Goal: Book appointment/travel/reservation

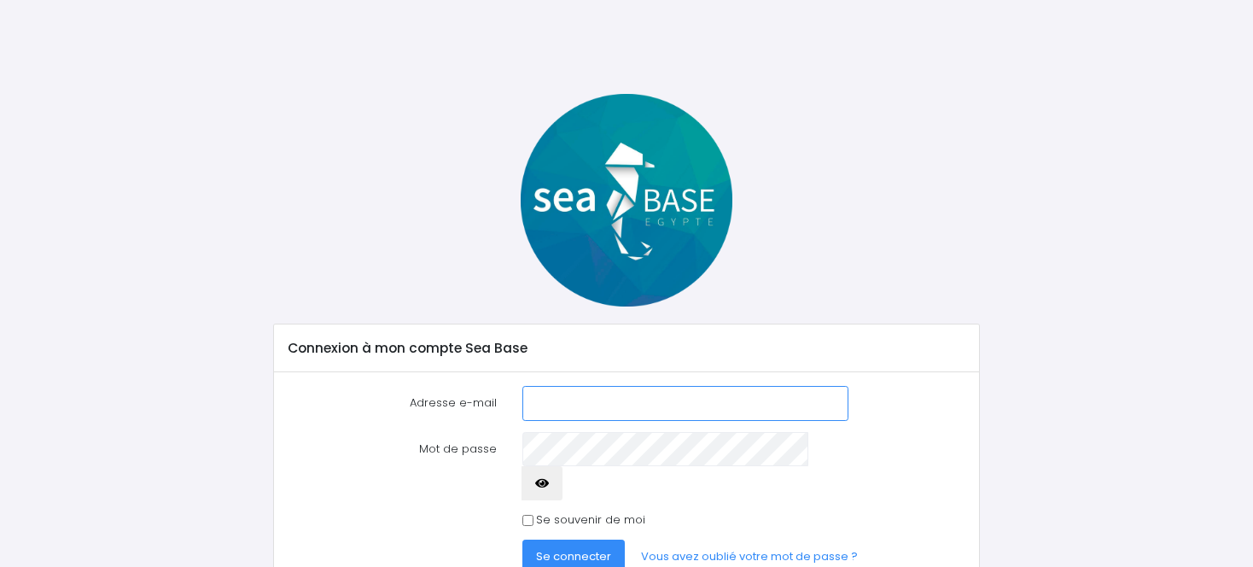
click at [622, 405] on input "Adresse e-mail" at bounding box center [685, 403] width 326 height 34
type input "sfff.delaine@orange.fr"
click at [549, 483] on icon "button" at bounding box center [542, 483] width 14 height 0
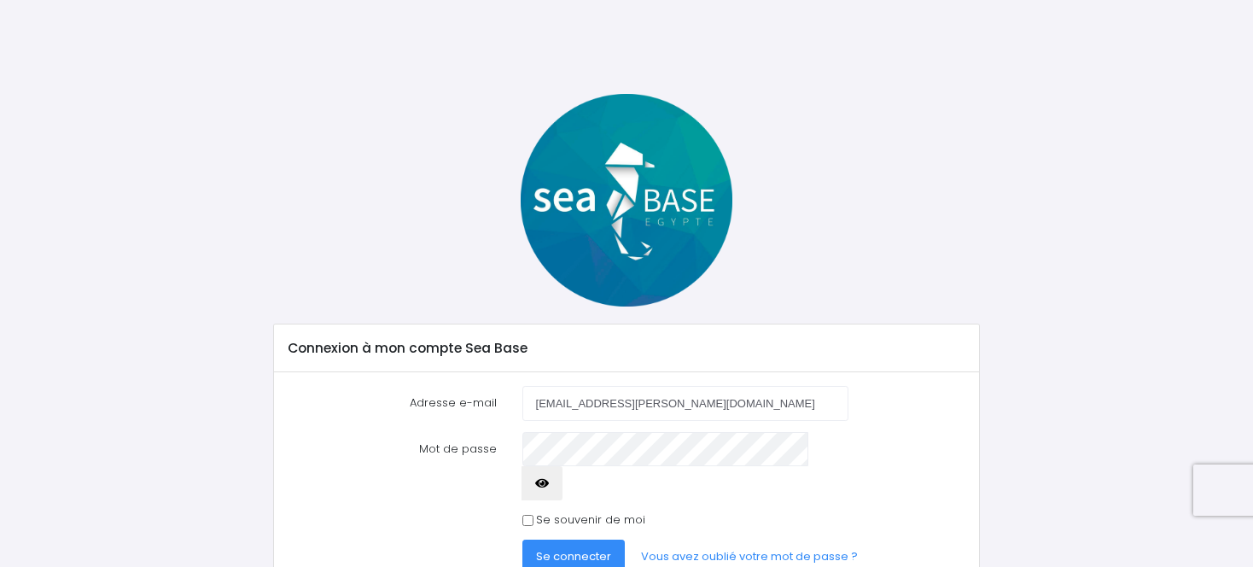
click at [549, 483] on icon "button" at bounding box center [542, 483] width 14 height 0
click at [533, 511] on div "Se souvenir de moi" at bounding box center [685, 519] width 326 height 17
click at [531, 515] on input "Se souvenir de moi" at bounding box center [527, 520] width 11 height 11
checkbox input "true"
click at [579, 539] on button "Se connecter" at bounding box center [573, 556] width 102 height 34
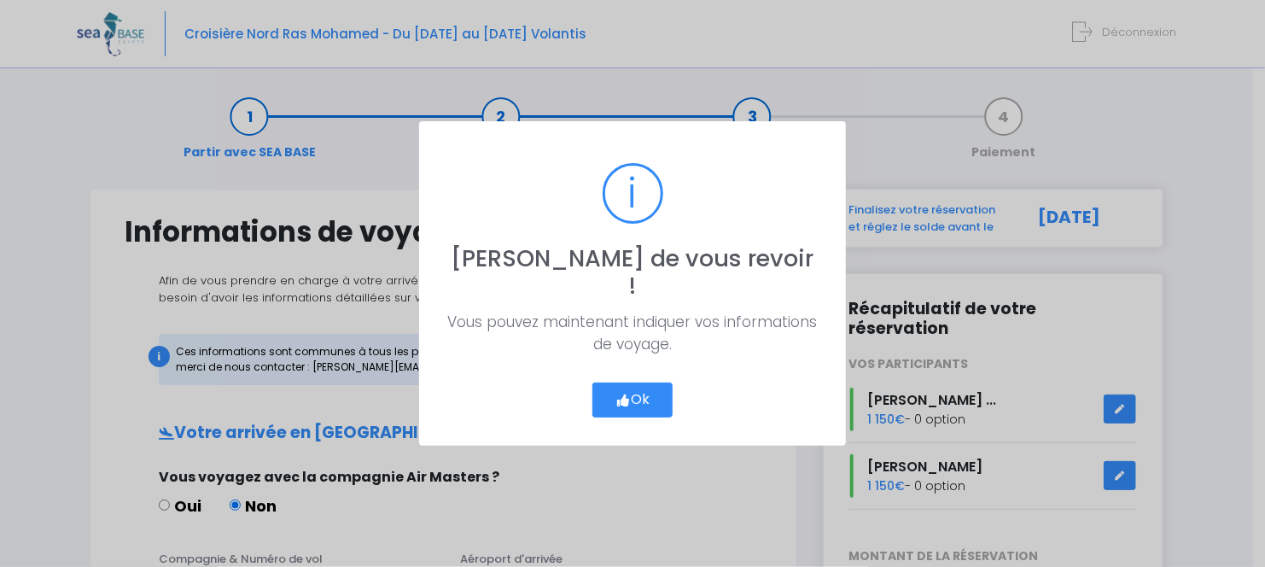
click at [646, 386] on button "Ok" at bounding box center [632, 400] width 80 height 36
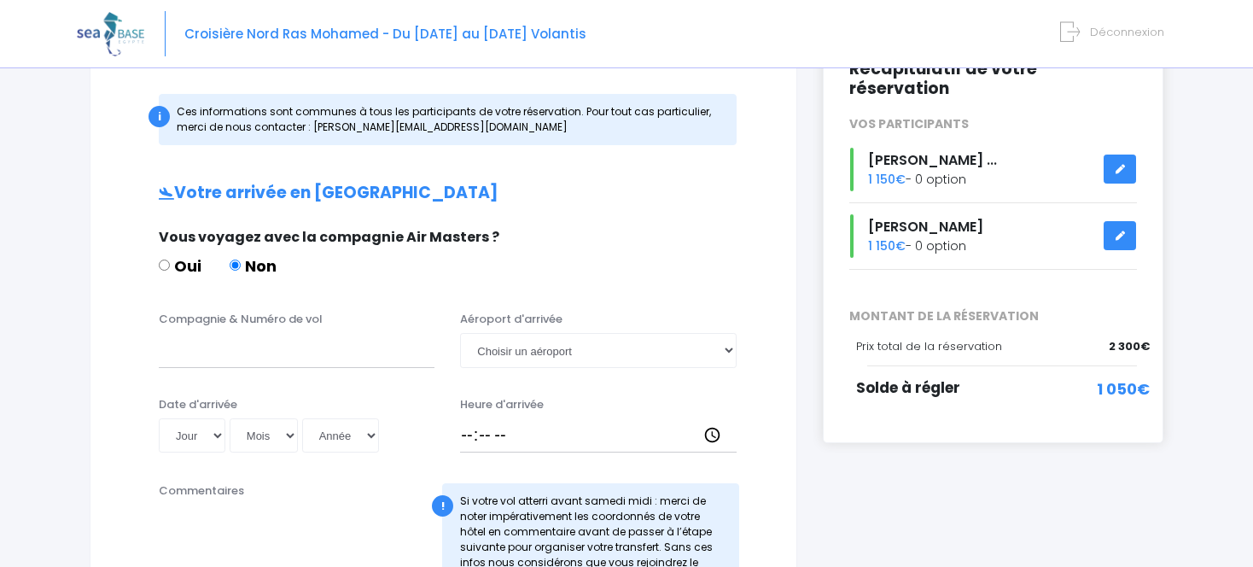
scroll to position [255, 0]
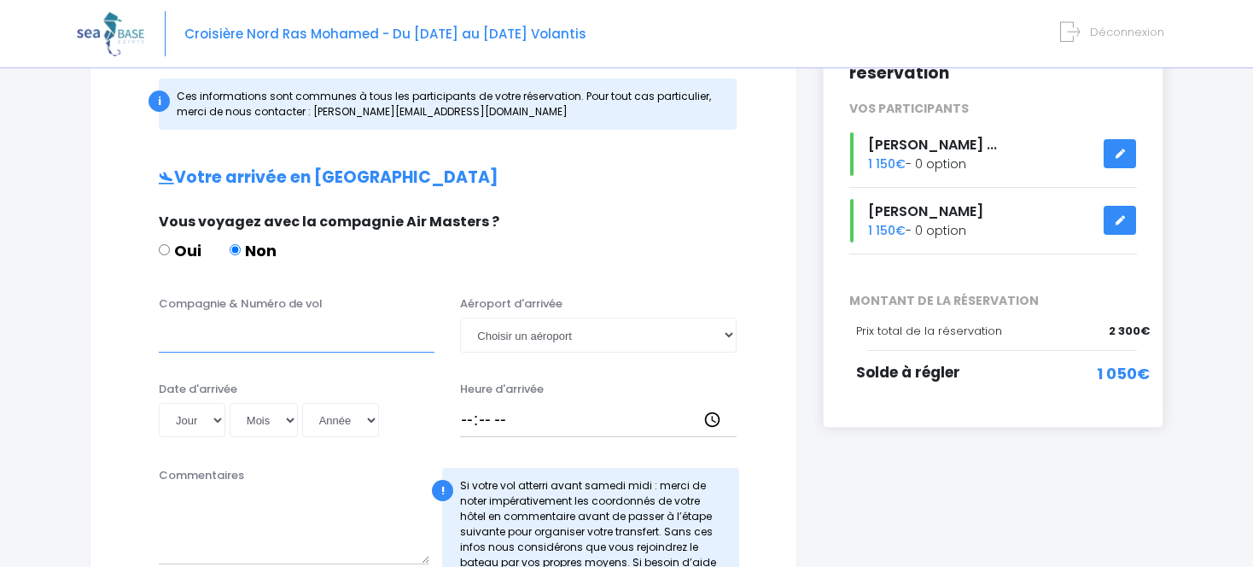
click at [317, 335] on input "Compagnie & Numéro de vol" at bounding box center [297, 334] width 276 height 34
type input "easy jet"
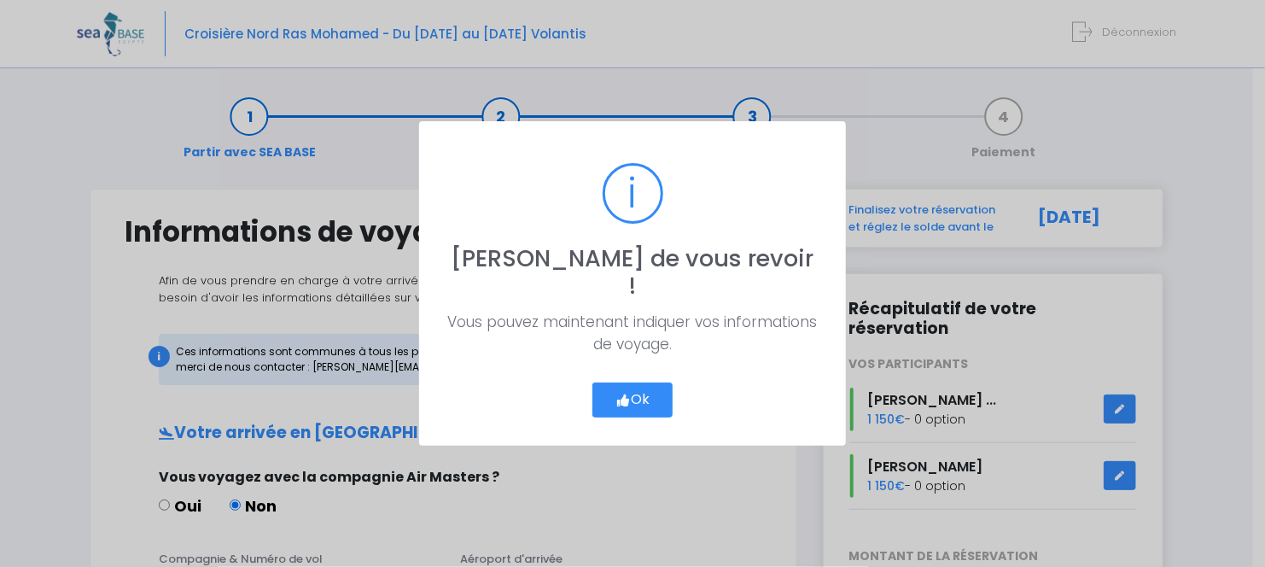
click at [648, 389] on button "Ok" at bounding box center [632, 400] width 80 height 36
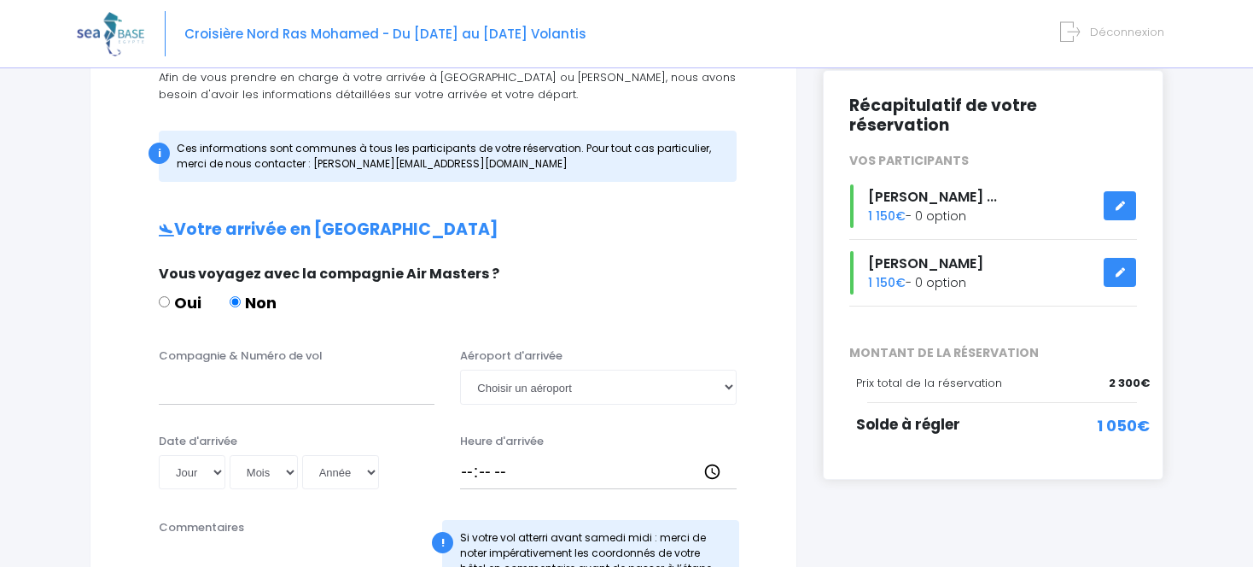
scroll to position [201, 0]
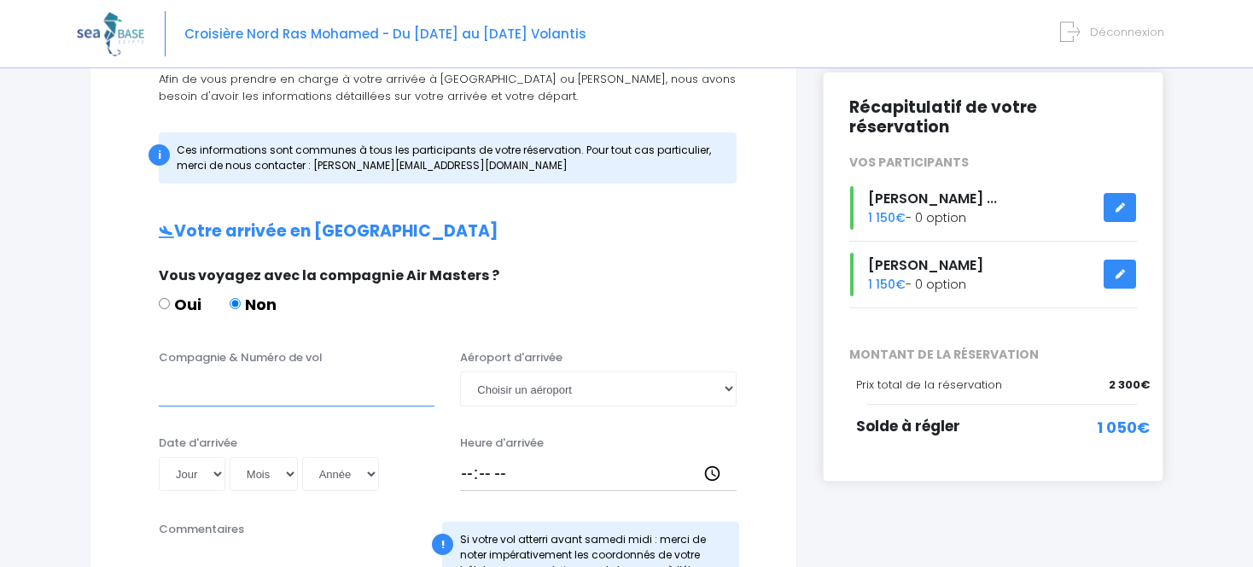
click at [346, 386] on input "Compagnie & Numéro de vol" at bounding box center [297, 388] width 276 height 34
type input "e"
click at [416, 376] on input "EASY JET" at bounding box center [297, 388] width 276 height 34
type input "EASY JET"
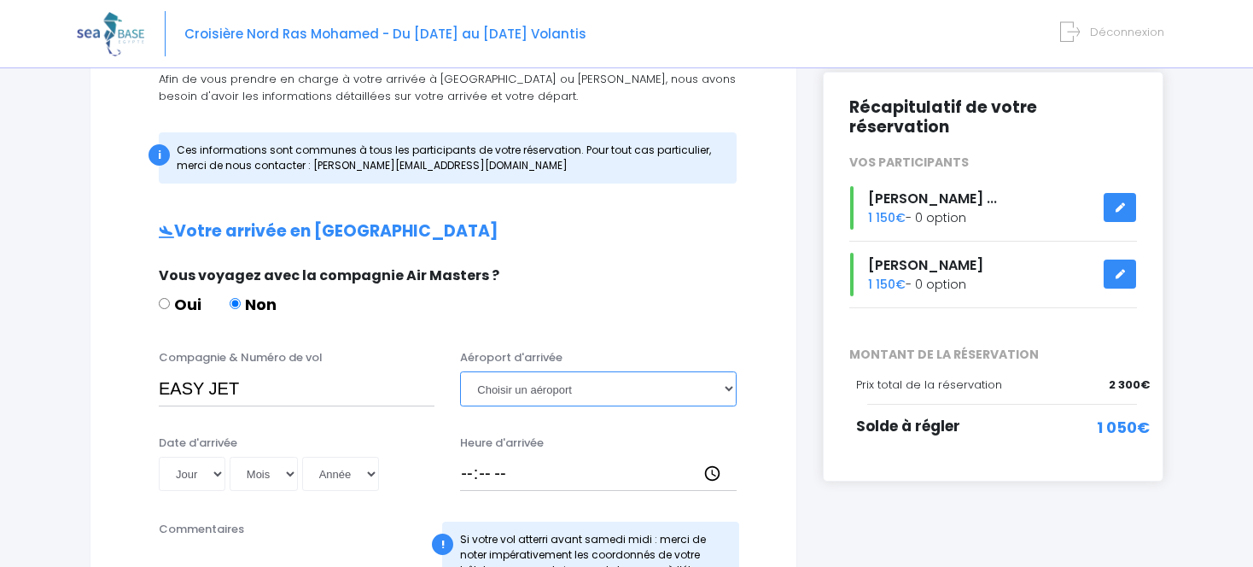
click at [729, 387] on select "Choisir un aéroport Hurghada Marsa Alam" at bounding box center [598, 388] width 276 height 34
select select "Hurghada"
click at [460, 371] on select "Choisir un aéroport Hurghada Marsa Alam" at bounding box center [598, 388] width 276 height 34
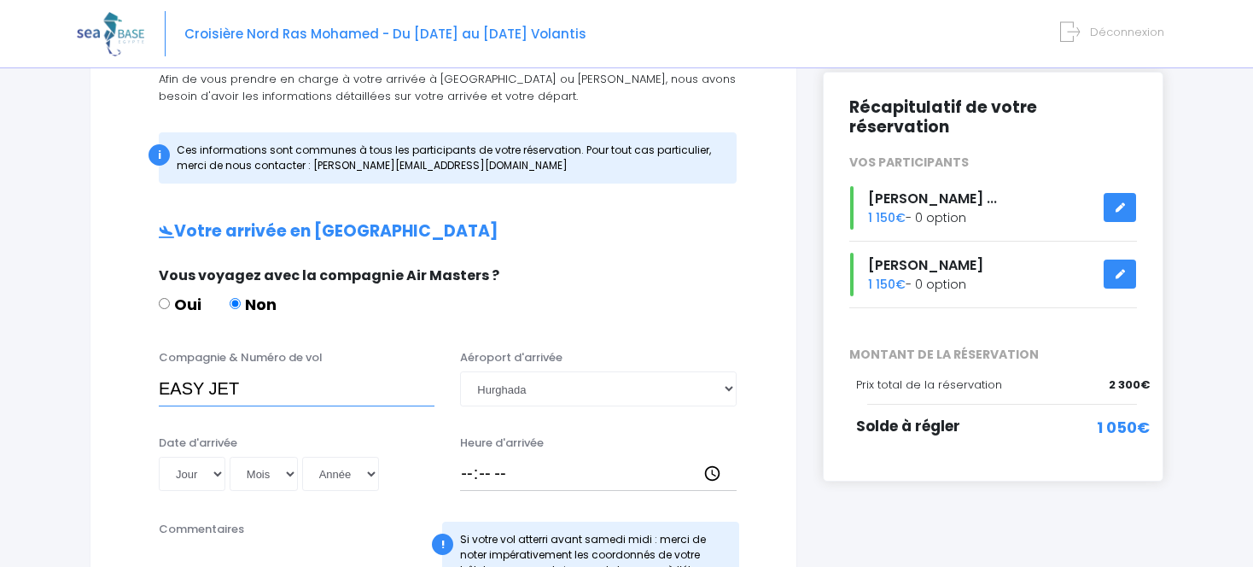
click at [269, 380] on input "EASY JET" at bounding box center [297, 388] width 276 height 34
paste input "EJU4657"
type input "EASY JET EJU4657"
click at [212, 472] on select "Jour 01 02 03 04 05 06 07 08 09 10 11 12 13 14 15 16 17 18 19 20 21 22 23 24 25…" at bounding box center [192, 474] width 67 height 34
select select "25"
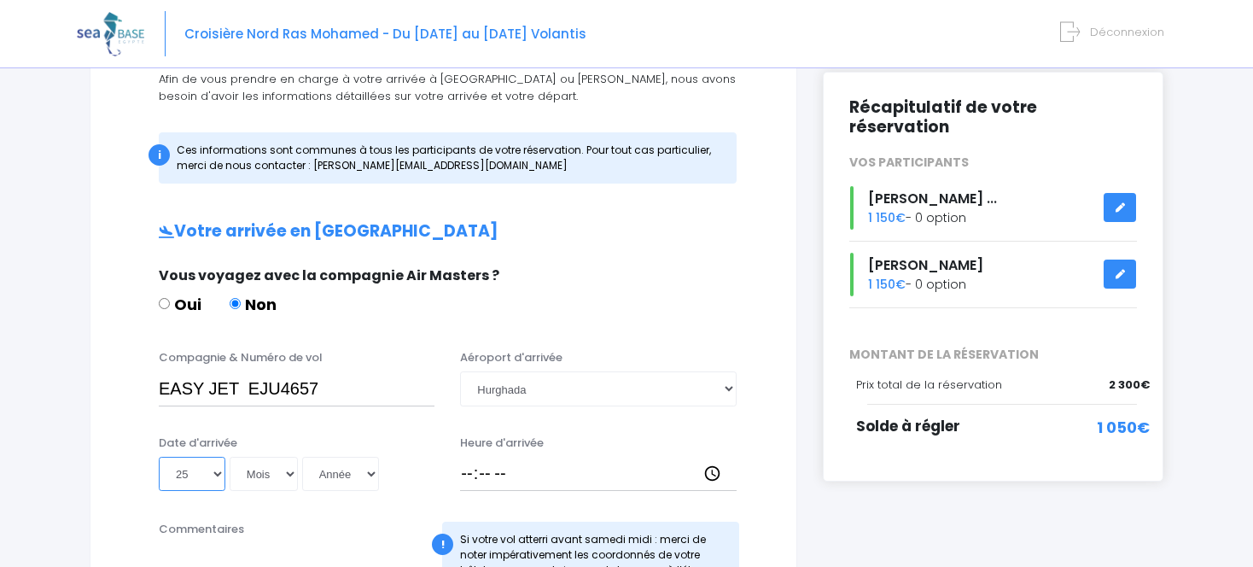
click at [159, 457] on select "Jour 01 02 03 04 05 06 07 08 09 10 11 12 13 14 15 16 17 18 19 20 21 22 23 24 25…" at bounding box center [192, 474] width 67 height 34
click at [288, 474] on select "Mois 01 02 03 04 05 06 07 08 09 10 11 12" at bounding box center [264, 474] width 68 height 34
select select "10"
click at [230, 457] on select "Mois 01 02 03 04 05 06 07 08 09 10 11 12" at bounding box center [264, 474] width 68 height 34
click at [371, 468] on select "Année 2045 2044 2043 2042 2041 2040 2039 2038 2037 2036 2035 2034 2033 2032 203…" at bounding box center [340, 474] width 77 height 34
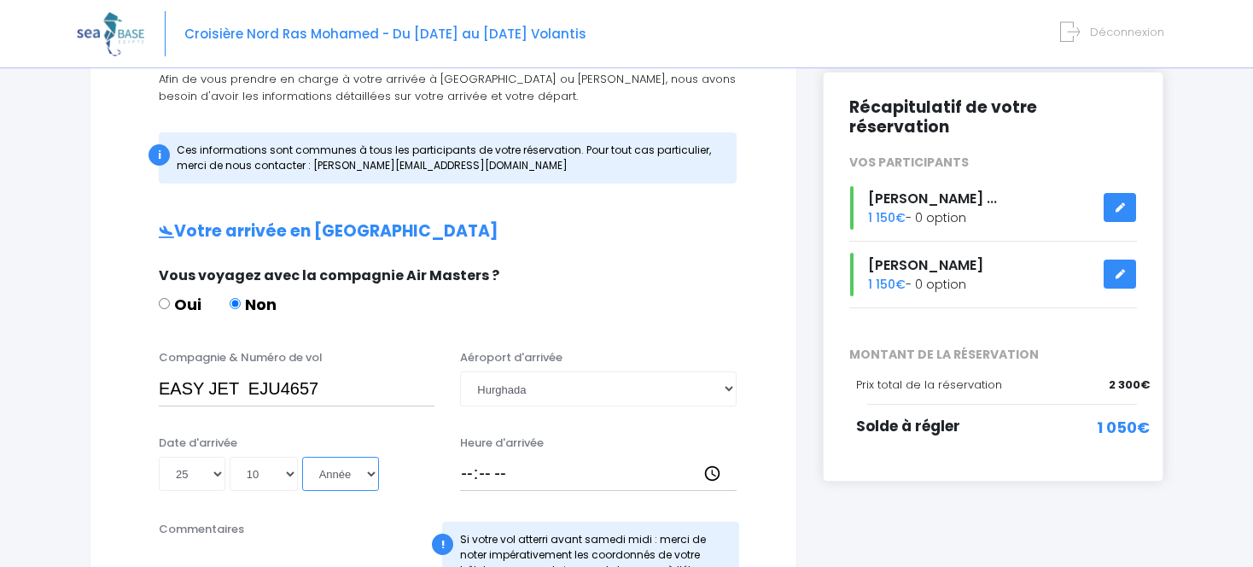
select select "2025"
click at [302, 457] on select "Année 2045 2044 2043 2042 2041 2040 2039 2038 2037 2036 2035 2034 2033 2032 203…" at bounding box center [340, 474] width 77 height 34
type input "2025-10-25"
click at [579, 469] on input "Heure d'arrivée" at bounding box center [598, 474] width 276 height 34
type input "18:00"
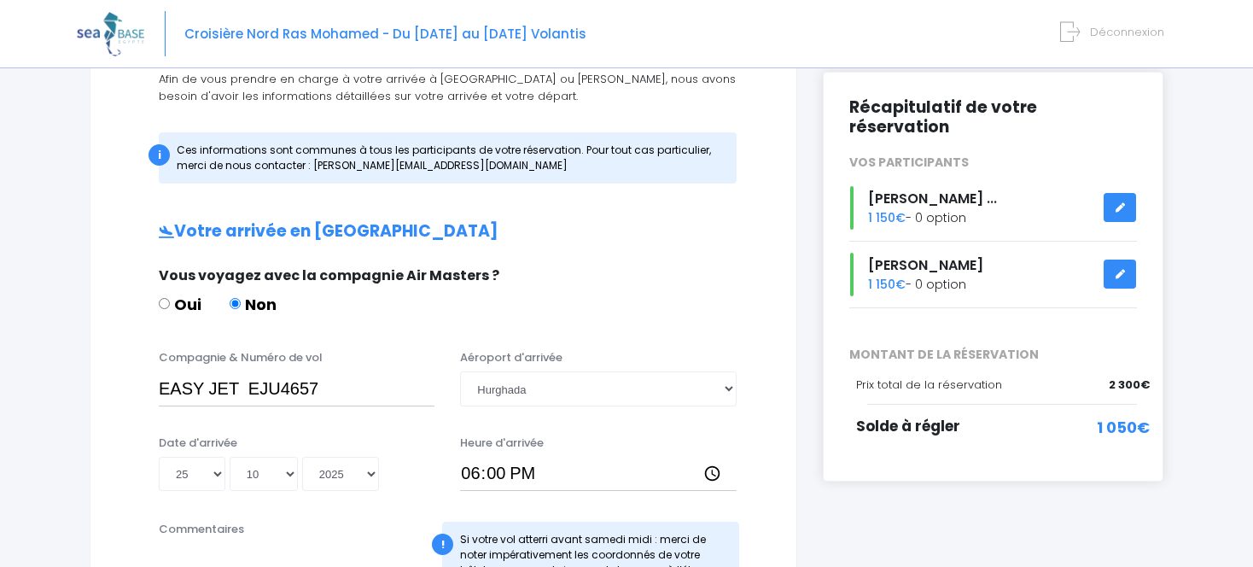
click at [758, 410] on div "Compagnie & Numéro de vol EASY JET EJU4657 Aéroport d'arrivée Choisir un aéropo…" at bounding box center [443, 382] width 663 height 67
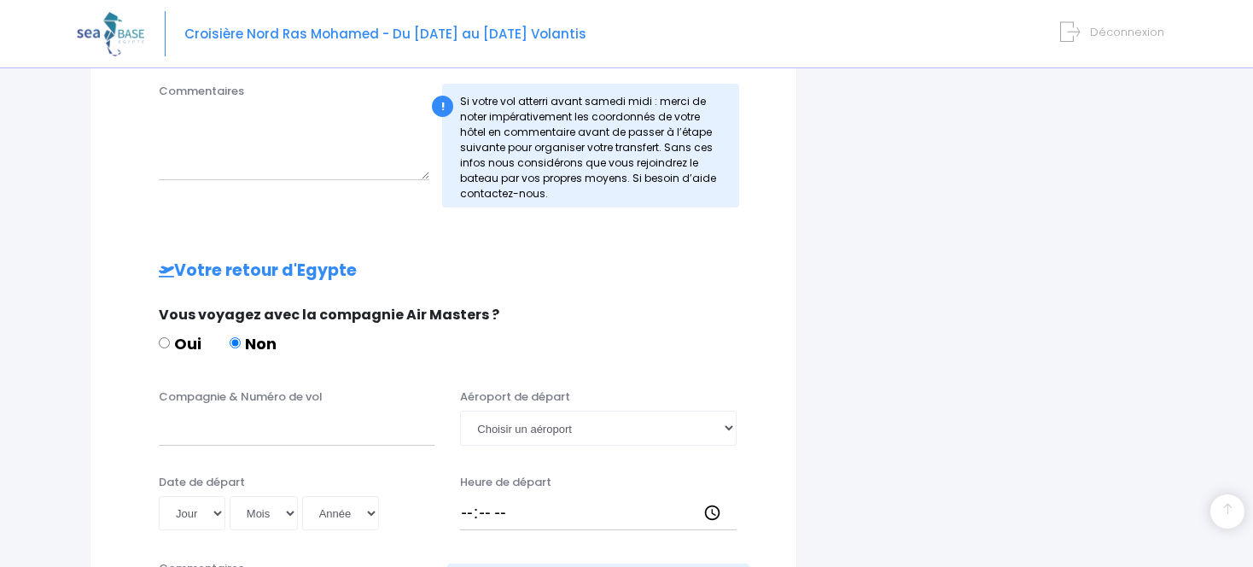
scroll to position [645, 0]
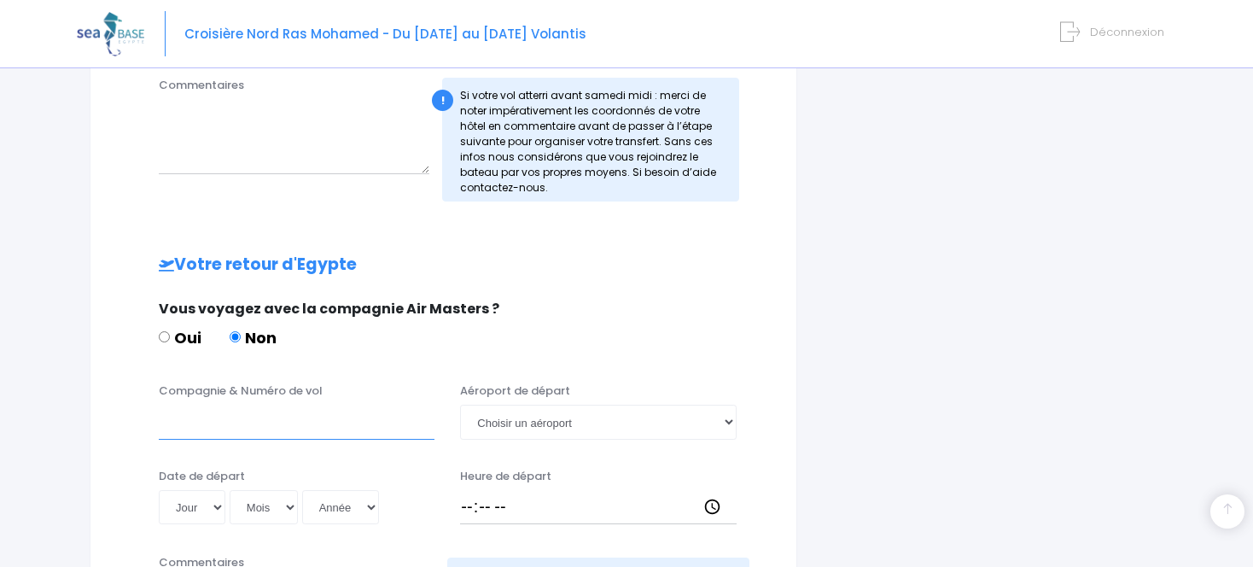
click at [387, 429] on input "Compagnie & Numéro de vol" at bounding box center [297, 421] width 276 height 34
paste input "EJU4692"
type input "EASY JET EJU4692"
click at [652, 382] on div "Aéroport de départ Choisir un aéroport Hurghada Marsa Alam" at bounding box center [597, 410] width 301 height 56
click at [211, 506] on select "Jour 01 02 03 04 05 06 07 08 09 10 11 12 13 14 15 16 17 18 19 20 21 22 23 24 25…" at bounding box center [192, 507] width 67 height 34
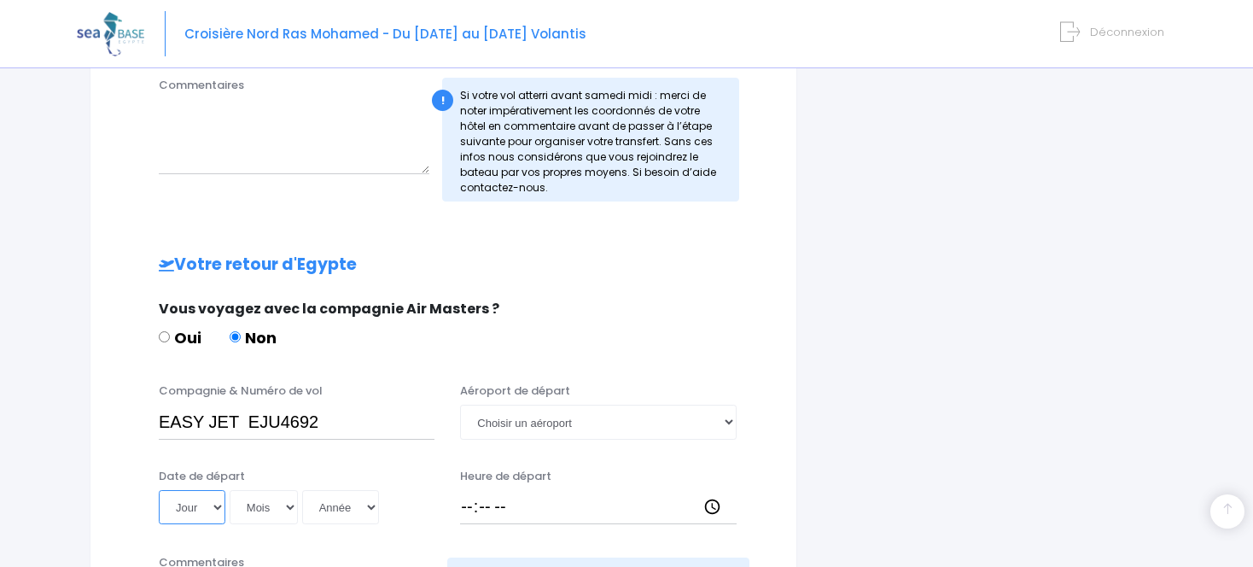
select select "01"
click at [159, 490] on select "Jour 01 02 03 04 05 06 07 08 09 10 11 12 13 14 15 16 17 18 19 20 21 22 23 24 25…" at bounding box center [192, 507] width 67 height 34
click at [285, 503] on select "Mois 01 02 03 04 05 06 07 08 09 10 11 12" at bounding box center [264, 507] width 68 height 34
select select "11"
click at [230, 490] on select "Mois 01 02 03 04 05 06 07 08 09 10 11 12" at bounding box center [264, 507] width 68 height 34
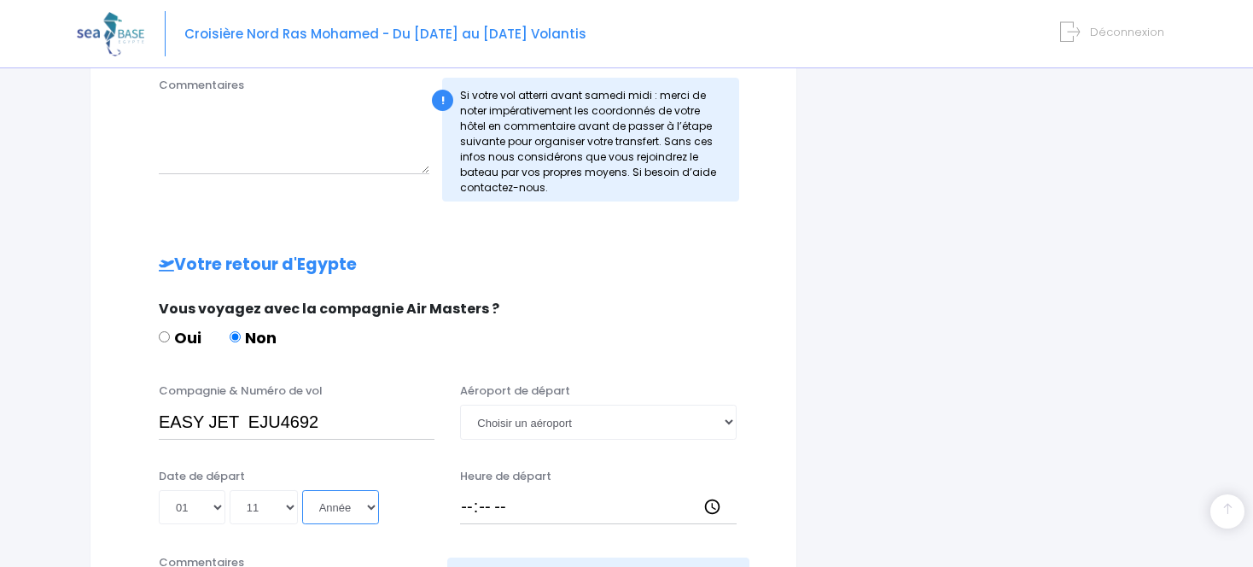
click at [338, 503] on select "Année 2045 2044 2043 2042 2041 2040 2039 2038 2037 2036 2035 2034 2033 2032 203…" at bounding box center [340, 507] width 77 height 34
select select "2025"
click at [302, 490] on select "Année 2045 2044 2043 2042 2041 2040 2039 2038 2037 2036 2035 2034 2033 2032 203…" at bounding box center [340, 507] width 77 height 34
type input "2025-11-01"
click at [521, 508] on input "Heure de départ" at bounding box center [598, 507] width 276 height 34
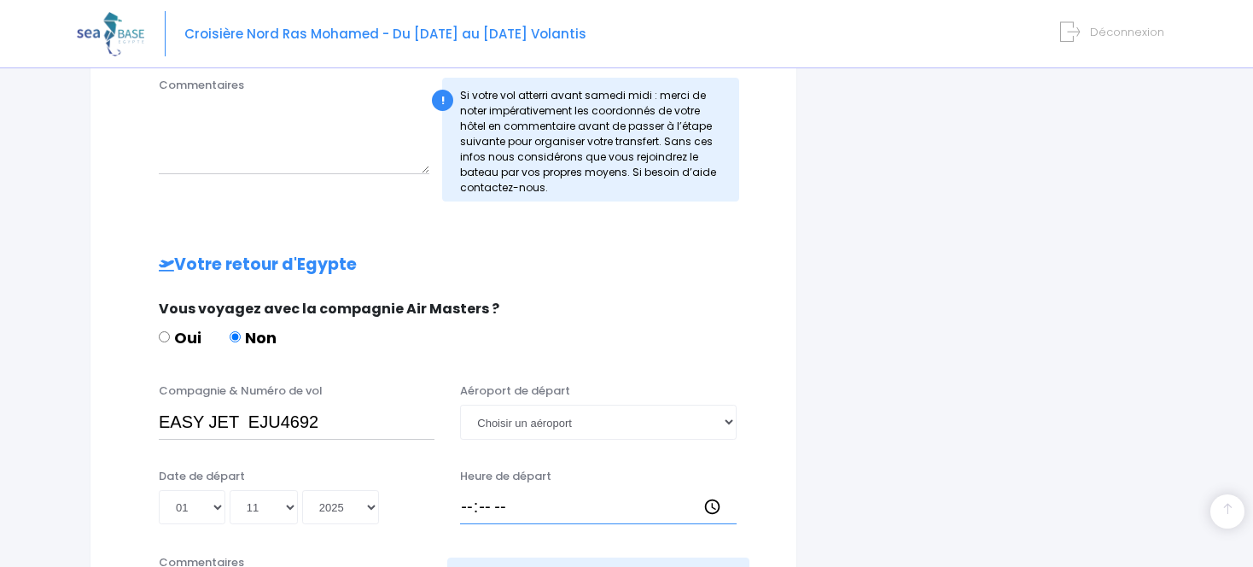
type input "17:00"
click at [727, 424] on select "Choisir un aéroport Hurghada Marsa Alam" at bounding box center [598, 421] width 276 height 34
select select "Hurghada"
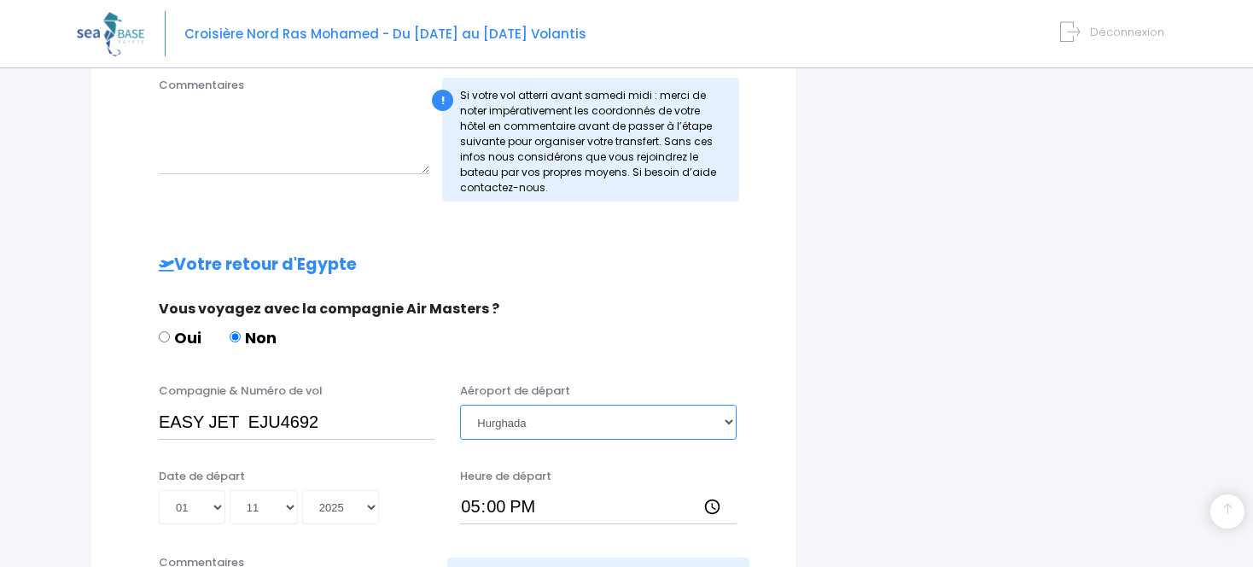
click at [460, 404] on select "Choisir un aéroport Hurghada Marsa Alam" at bounding box center [598, 421] width 276 height 34
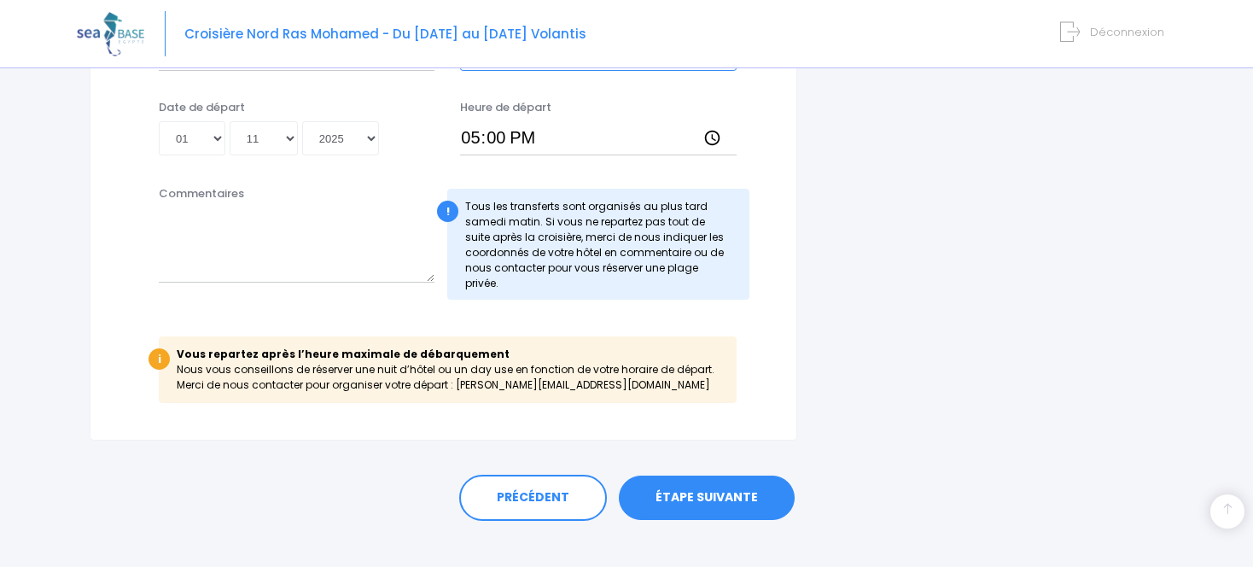
scroll to position [1020, 0]
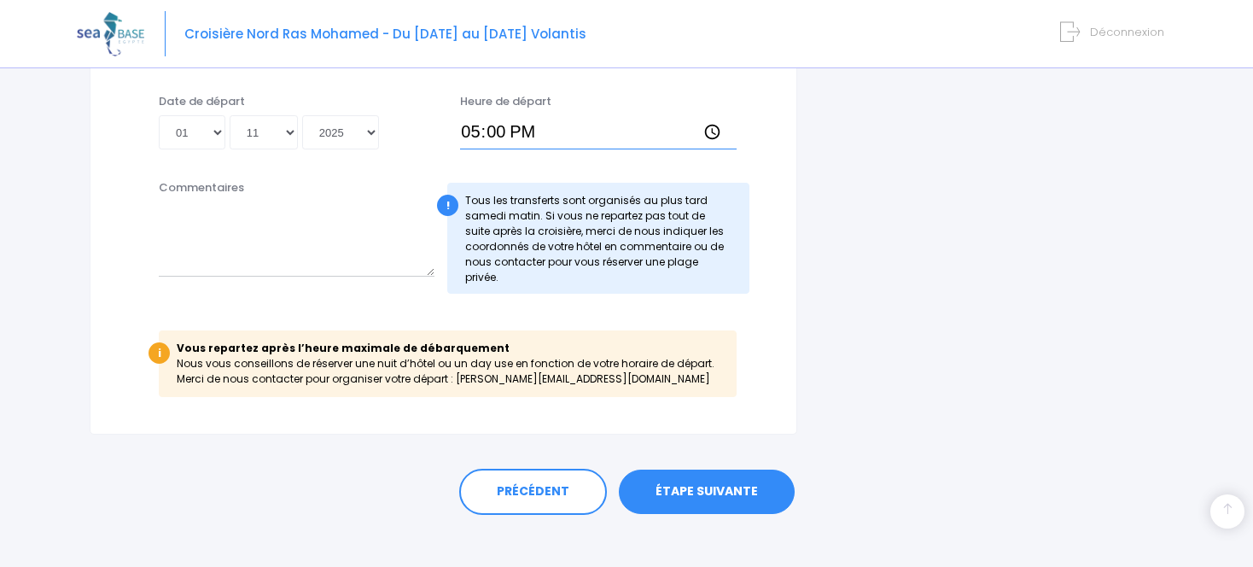
click at [474, 126] on input "17:00" at bounding box center [598, 132] width 276 height 34
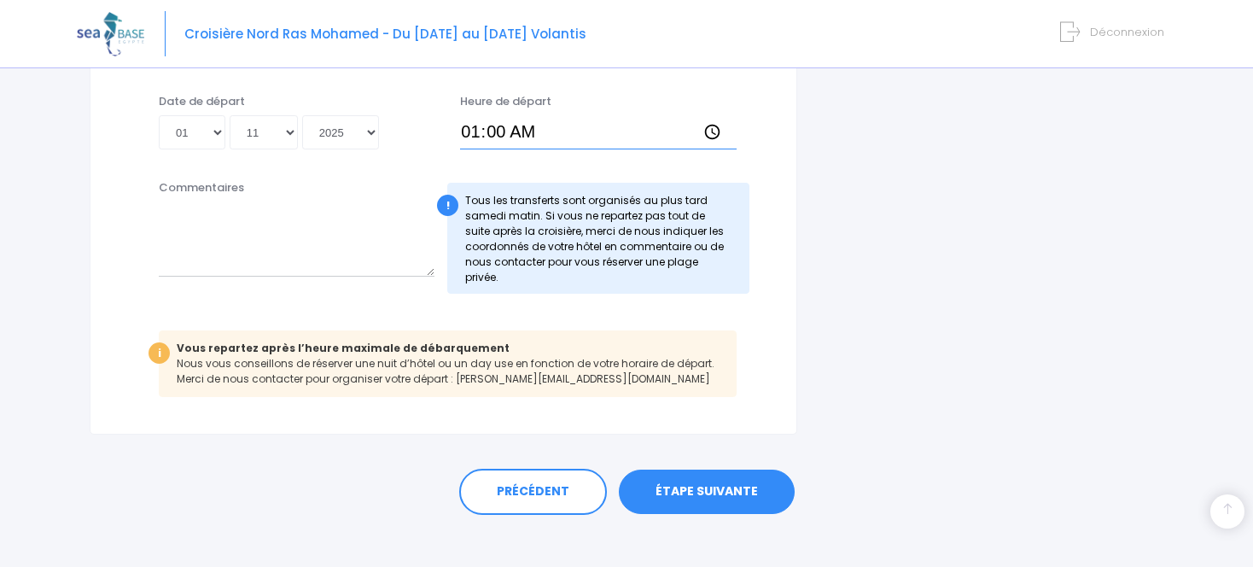
type input "10:00"
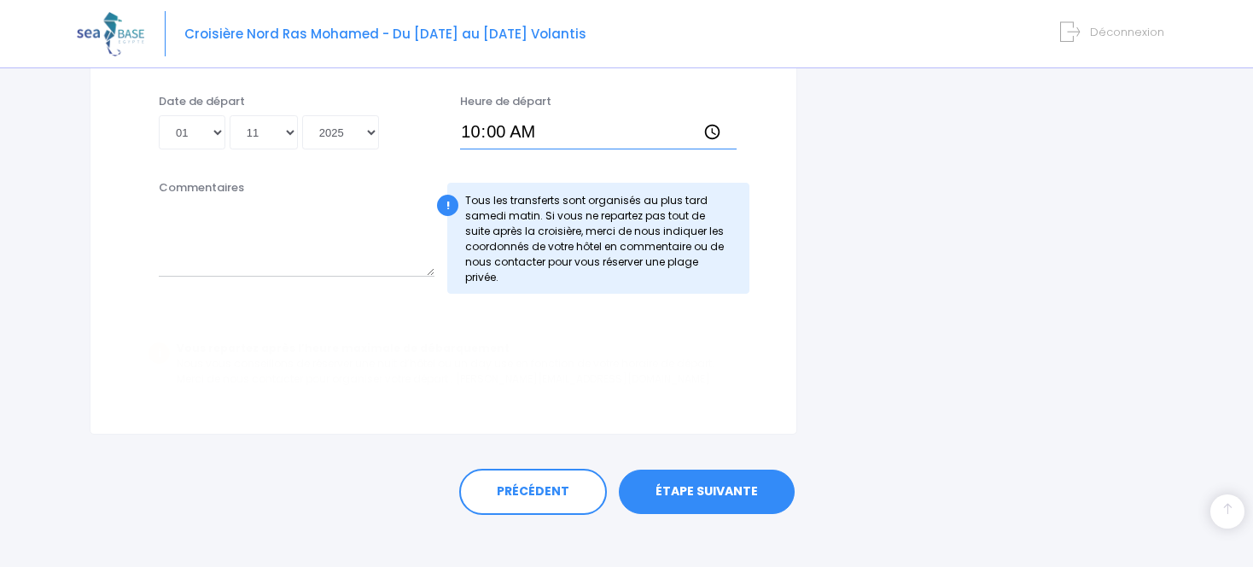
scroll to position [931, 0]
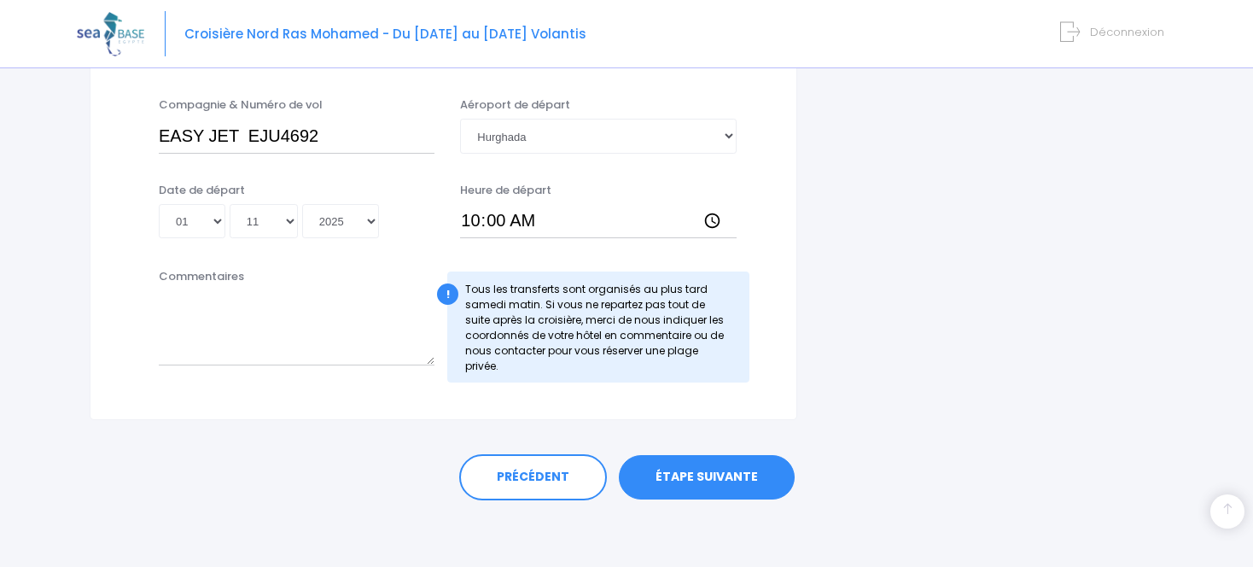
click at [635, 226] on input "10:00" at bounding box center [598, 221] width 276 height 34
click input "submit" at bounding box center [0, 0] width 0 height 0
click at [636, 223] on input "10:00" at bounding box center [598, 221] width 276 height 34
click at [421, 246] on div "Date de départ Jour 01 02 03 04 05 06 07 08 09 10 11 12 13 14 15 16 17 18 19 20…" at bounding box center [443, 216] width 663 height 68
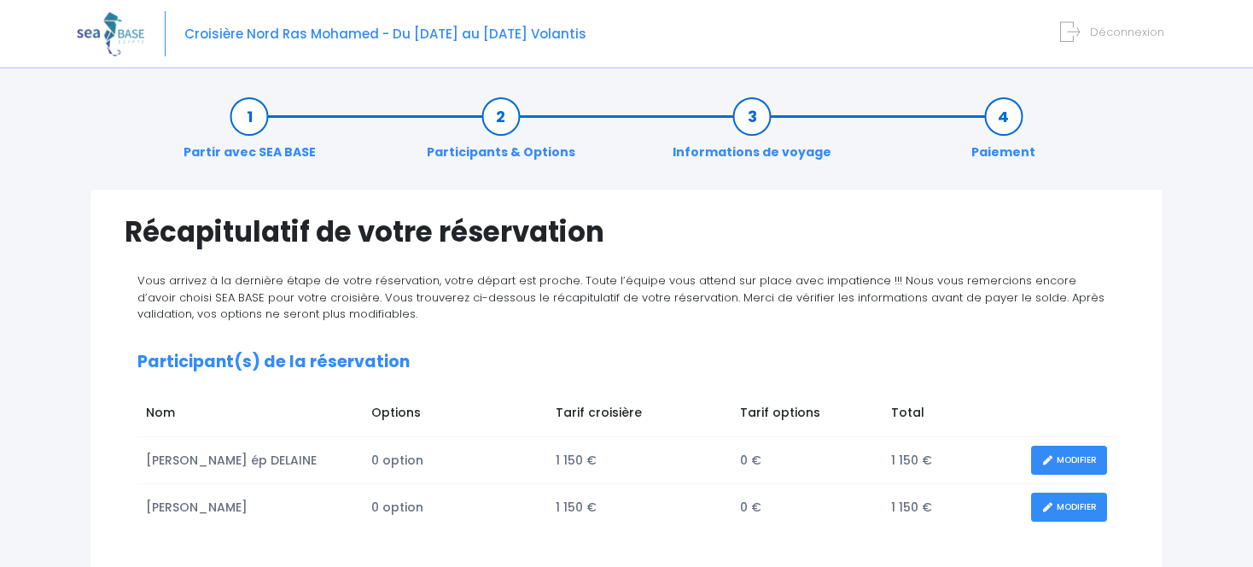
click at [757, 123] on link "Informations de voyage" at bounding box center [752, 135] width 176 height 54
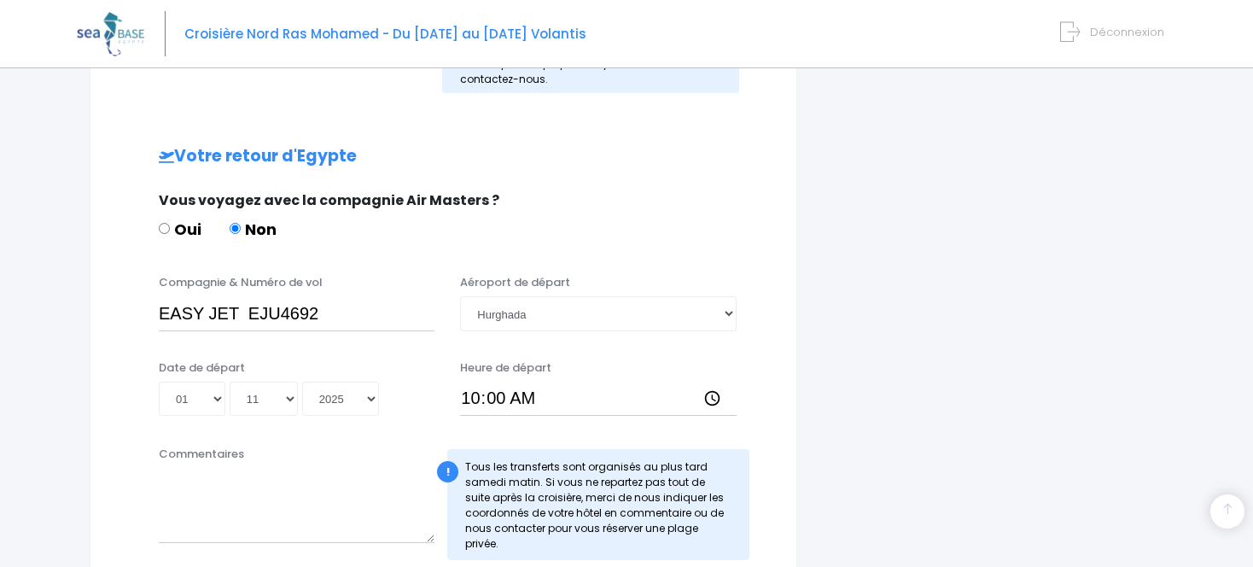
scroll to position [755, 0]
click at [814, 506] on div "i Finalisez votre réservation et réglez le solde avant le [DATE] Récapitulatif …" at bounding box center [993, 14] width 366 height 1162
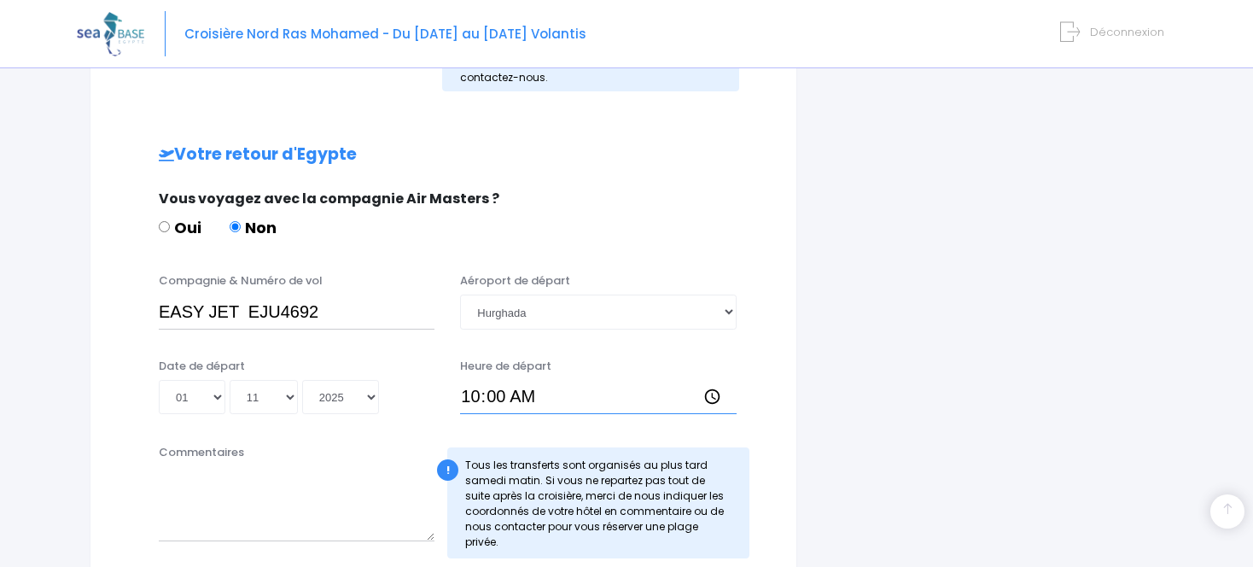
click at [538, 393] on input "10:00" at bounding box center [598, 397] width 276 height 34
type input "17:00"
click at [912, 170] on div "i Finalisez votre réservation et réglez le solde avant le 10/09/2025 Récapitula…" at bounding box center [993, 65] width 366 height 1265
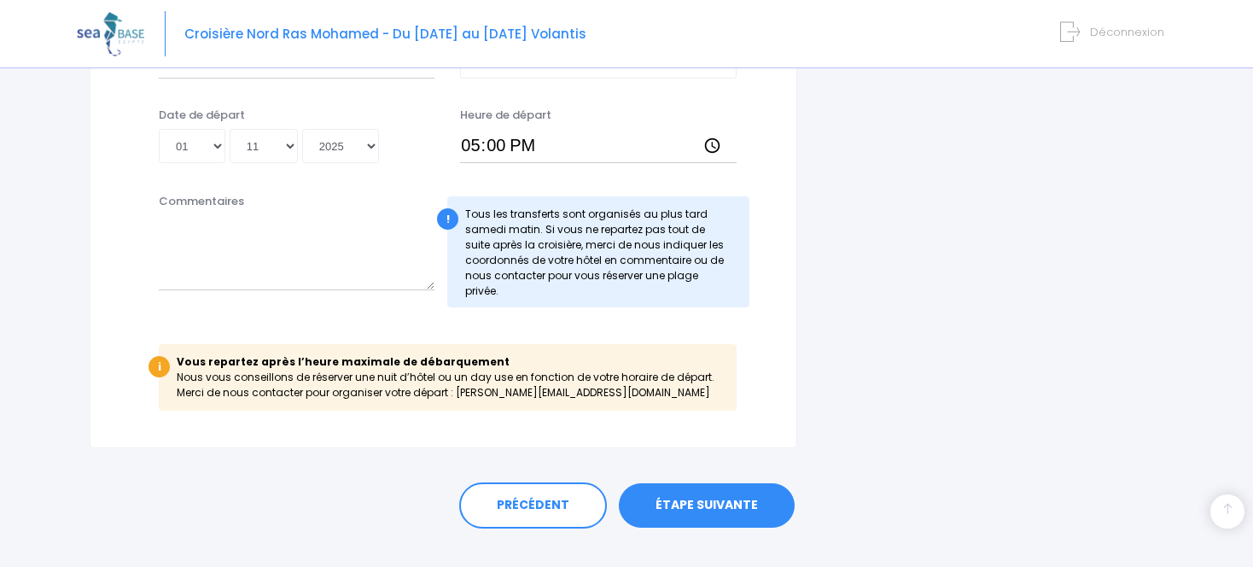
scroll to position [1034, 0]
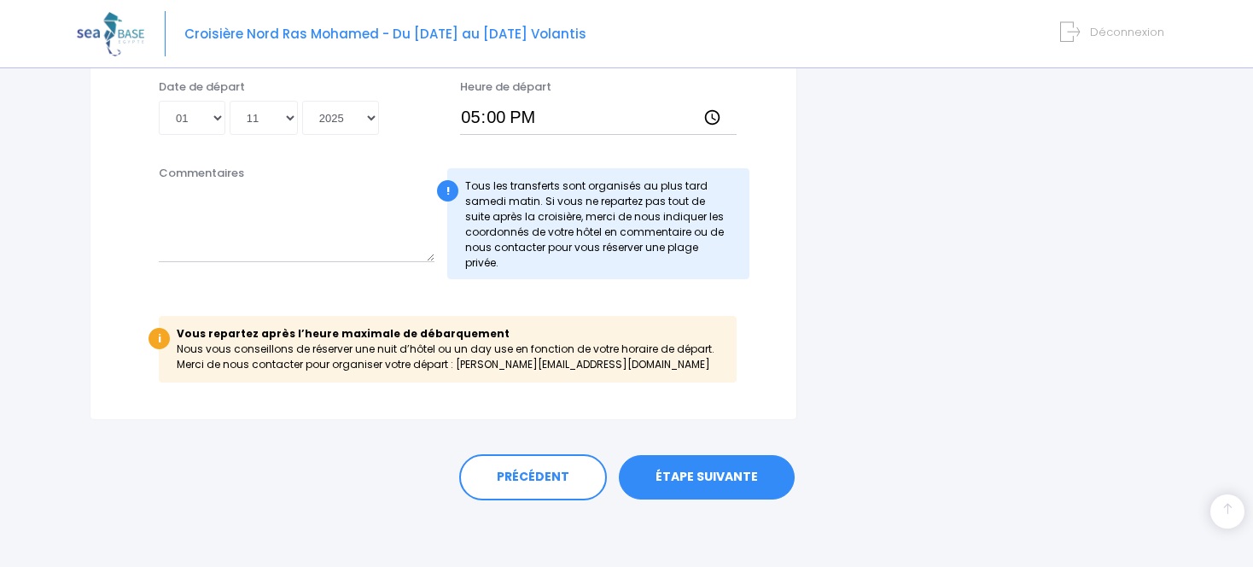
click at [709, 466] on link "ÉTAPE SUIVANTE" at bounding box center [707, 477] width 176 height 44
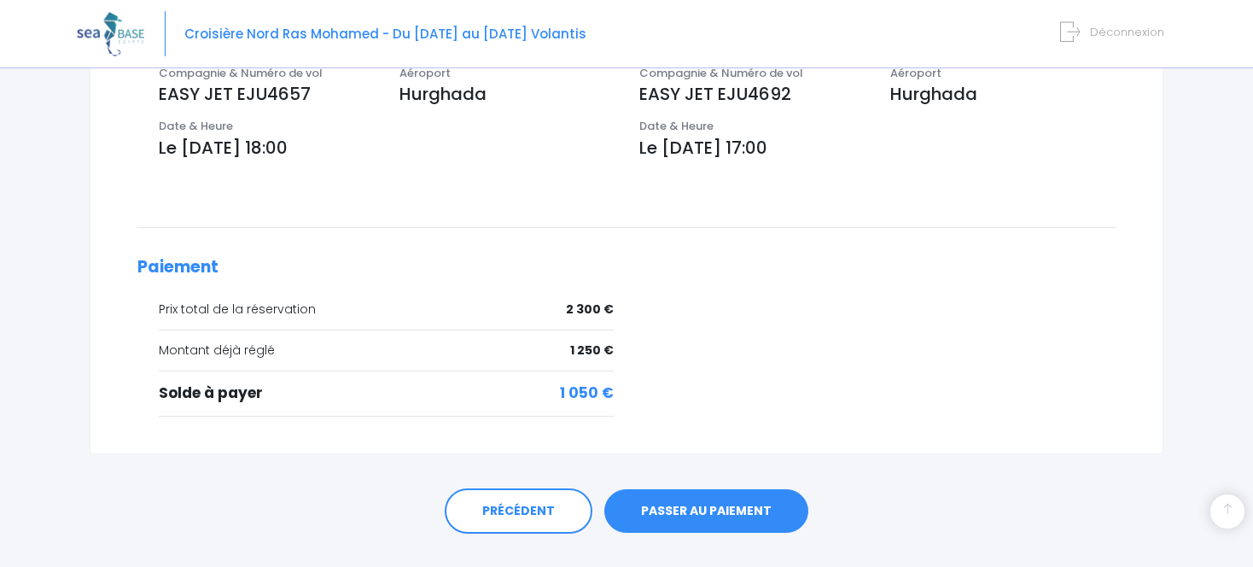
scroll to position [677, 0]
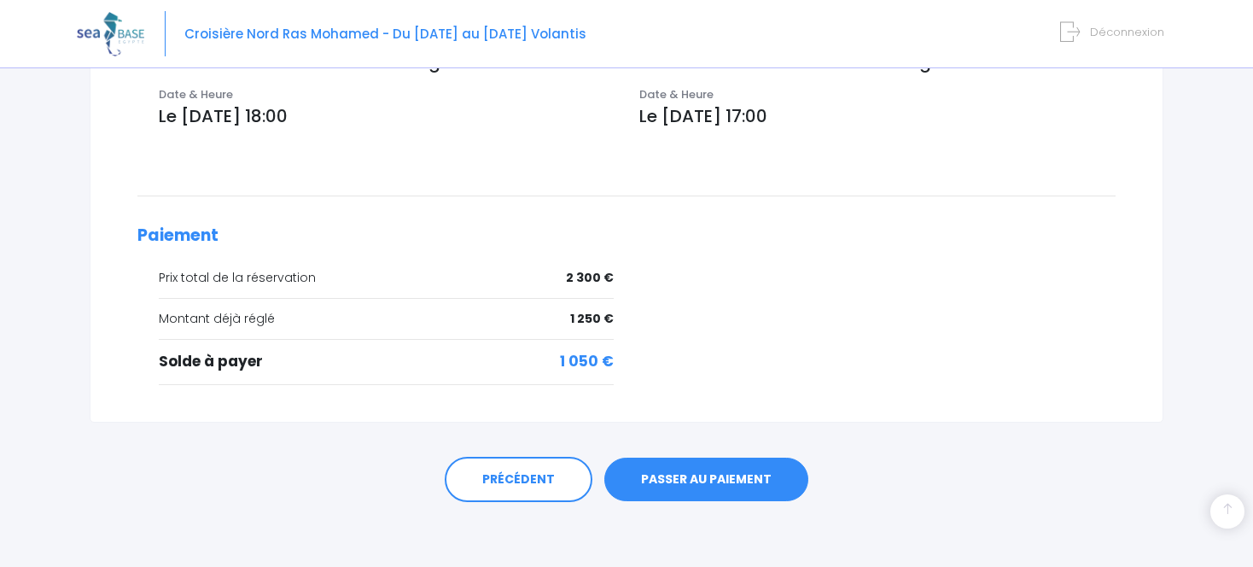
click at [719, 471] on link "PASSER AU PAIEMENT" at bounding box center [706, 479] width 204 height 44
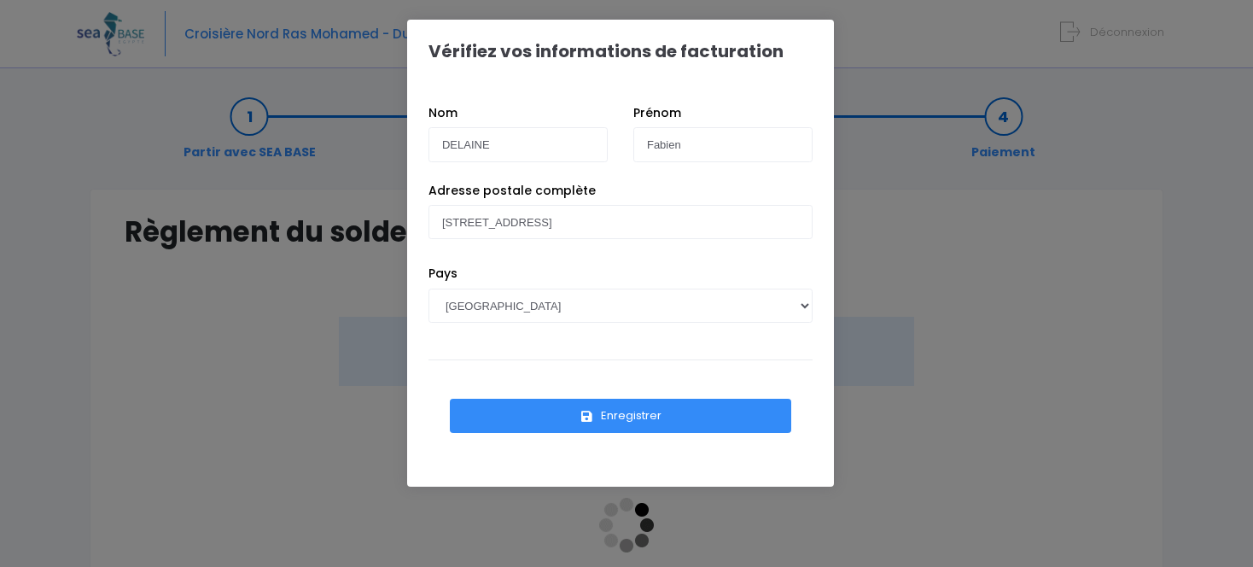
click at [632, 410] on button "Enregistrer" at bounding box center [620, 416] width 341 height 34
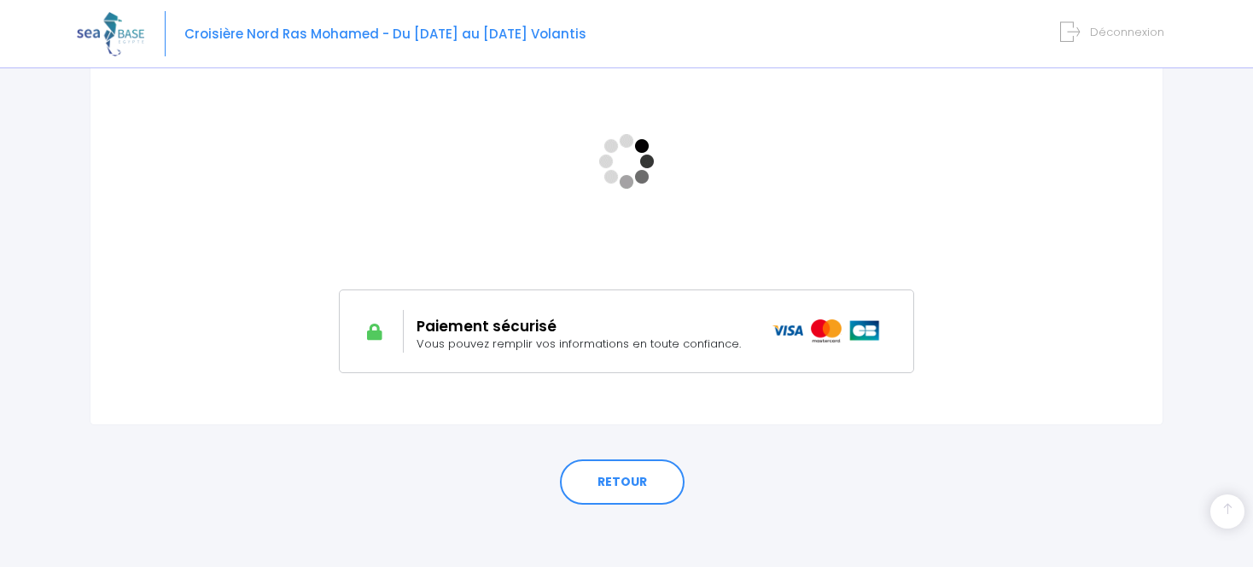
scroll to position [369, 0]
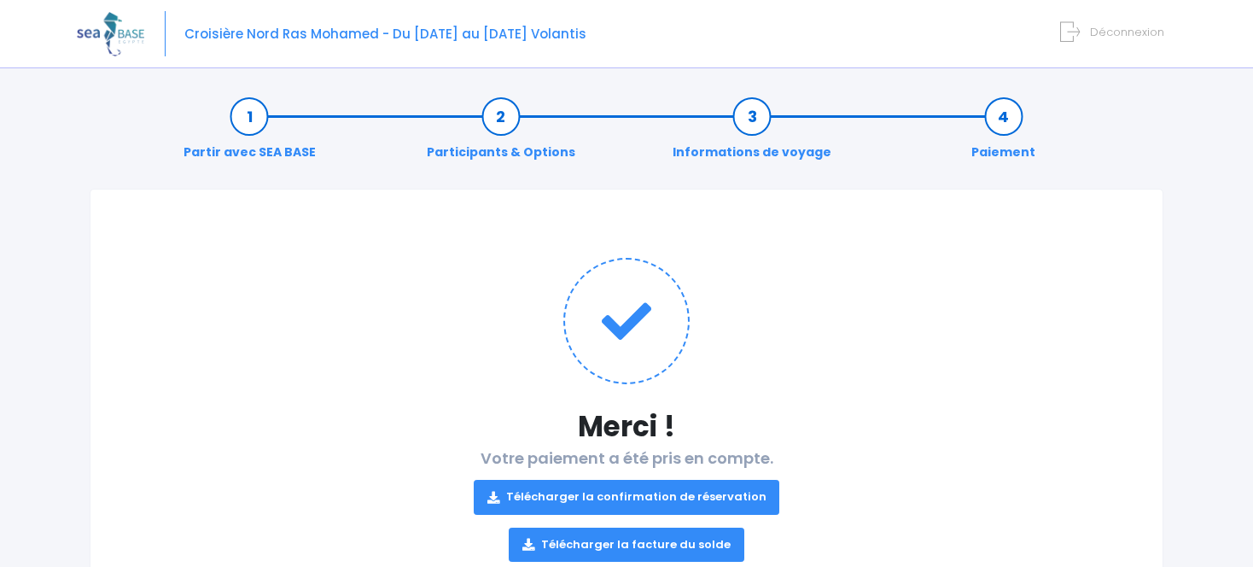
click at [653, 499] on link "Télécharger la confirmation de réservation" at bounding box center [627, 497] width 306 height 34
click at [614, 544] on link "Télécharger la facture du solde" at bounding box center [627, 544] width 236 height 34
click at [115, 44] on img at bounding box center [110, 34] width 67 height 44
click at [233, 34] on span "Croisière Nord Ras Mohamed - Du [DATE] au [DATE] Volantis" at bounding box center [385, 34] width 402 height 18
click at [106, 28] on img at bounding box center [110, 34] width 67 height 44
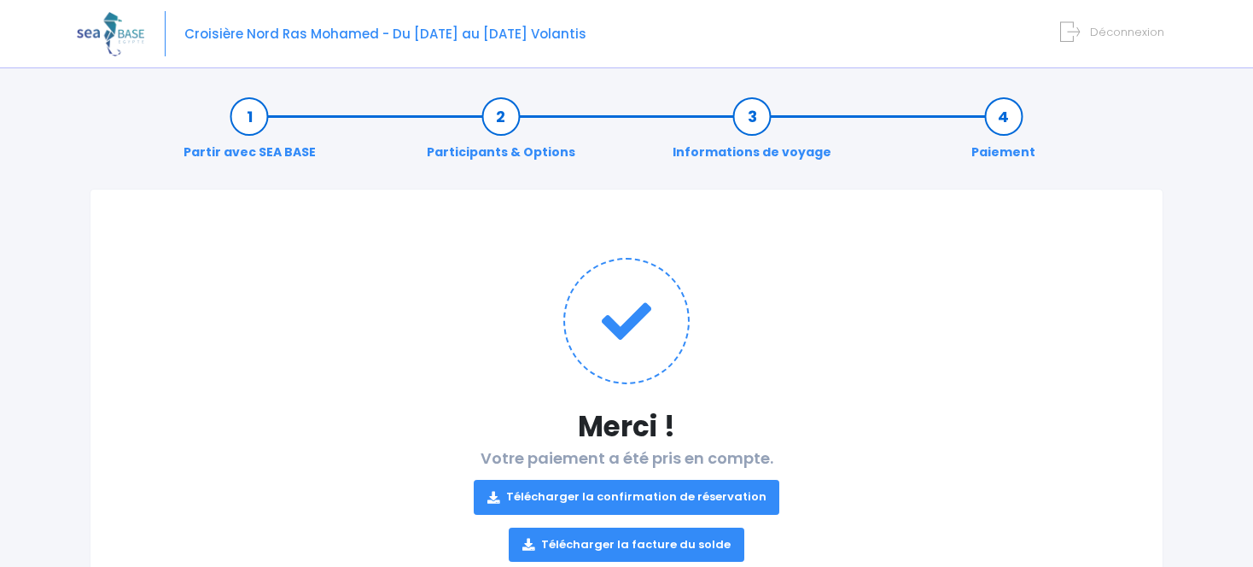
click at [116, 30] on img at bounding box center [110, 34] width 67 height 44
